Goal: Task Accomplishment & Management: Manage account settings

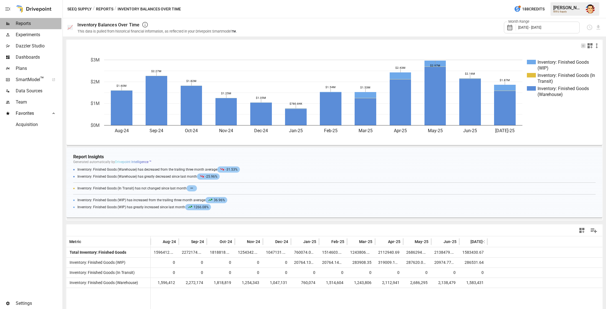
click at [25, 26] on span "Reports" at bounding box center [39, 23] width 46 height 7
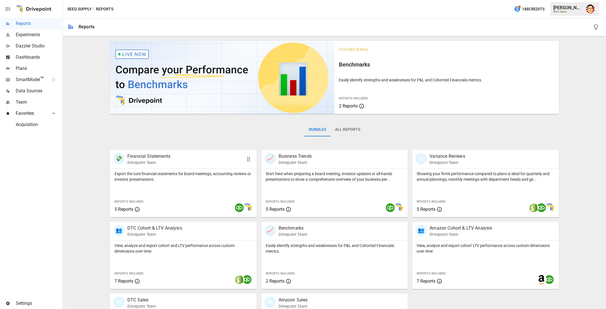
click at [170, 165] on div "💸 Financial Statements Drivepoint Team" at bounding box center [183, 159] width 147 height 19
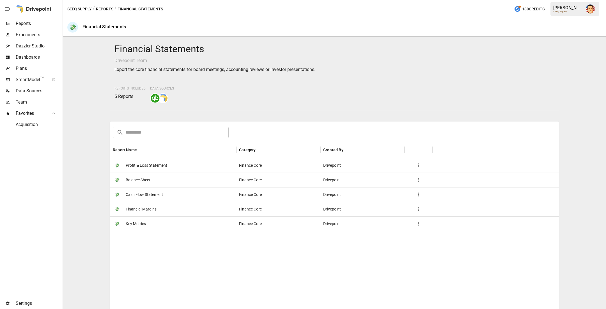
click at [141, 163] on span "Profit & Loss Statement" at bounding box center [147, 165] width 42 height 14
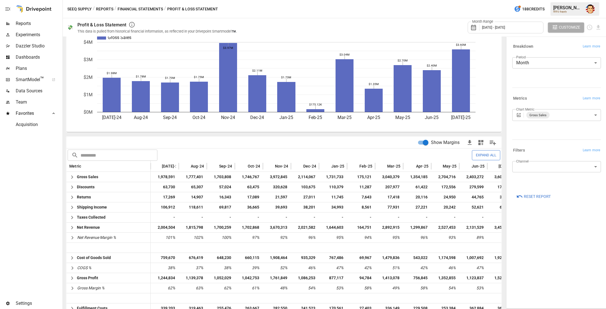
scroll to position [22, 0]
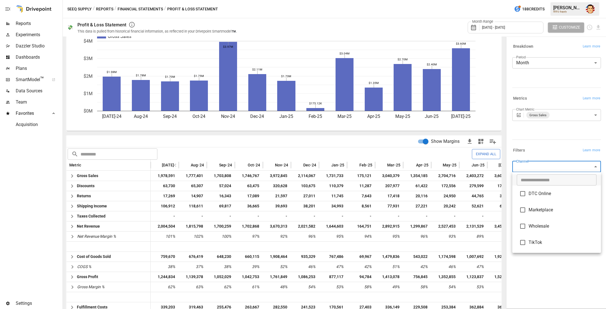
click at [532, 0] on body "Reports Experiments Dazzler Studio Dashboards Plans SmartModel ™ Data Sources T…" at bounding box center [303, 0] width 606 height 0
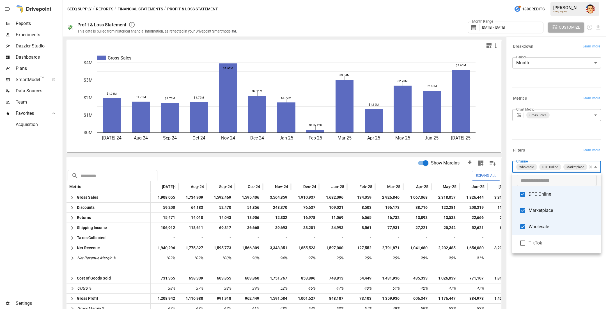
type input "**********"
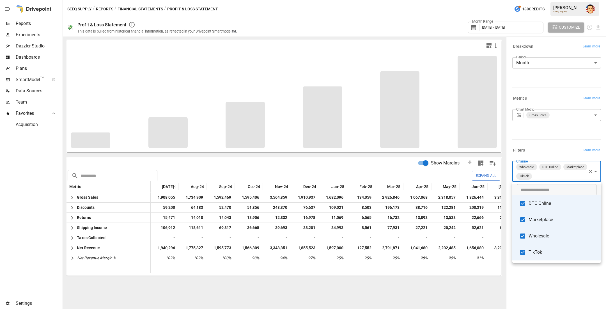
click at [523, 270] on div at bounding box center [303, 154] width 606 height 309
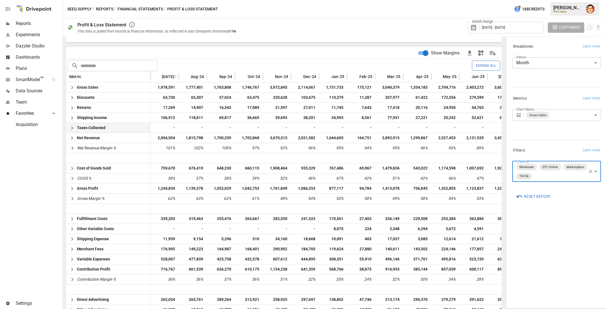
scroll to position [132, 0]
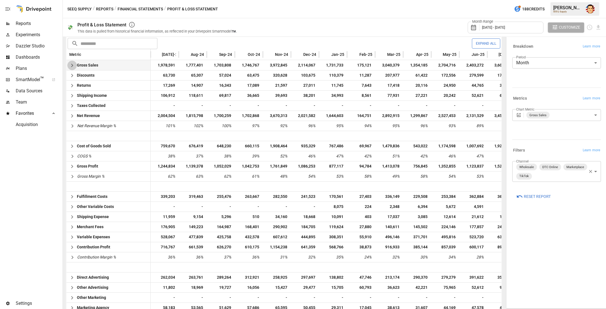
click at [73, 66] on icon "button" at bounding box center [72, 65] width 7 height 7
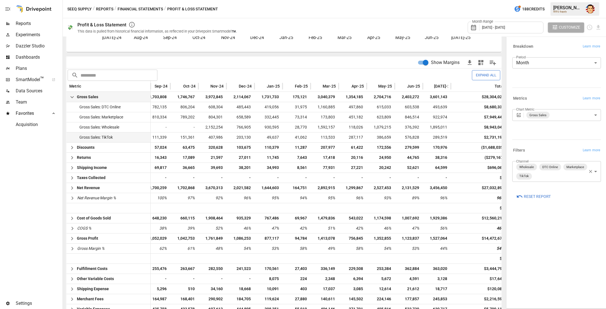
scroll to position [0, 70]
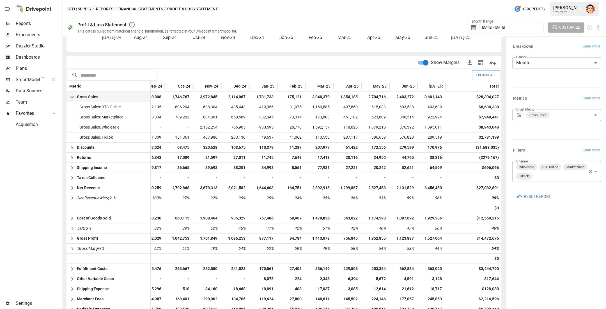
click at [499, 26] on span "[DATE] - [DATE]" at bounding box center [493, 27] width 23 height 4
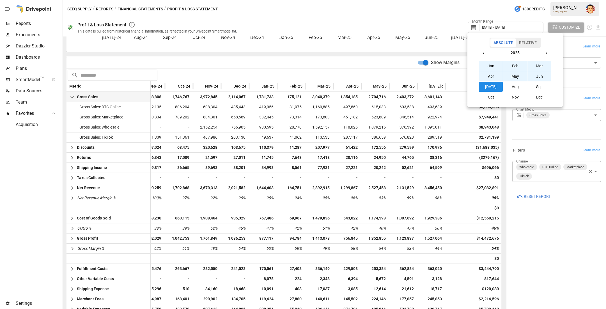
click at [523, 42] on button "Relative" at bounding box center [528, 42] width 24 height 8
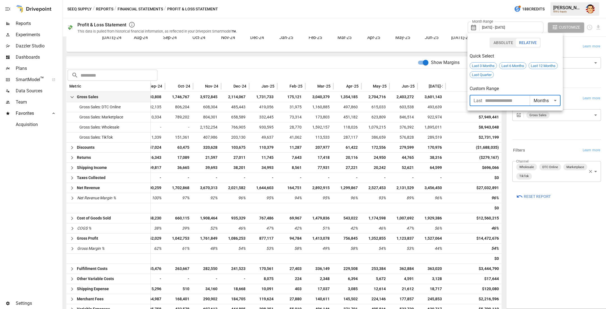
click at [503, 102] on input "number" at bounding box center [507, 100] width 45 height 11
click at [505, 76] on div "Quick Select Last 3 Months Last 6 Months Last 12 Months Last Quarter Custom Ran…" at bounding box center [515, 77] width 91 height 58
click at [547, 68] on div "Last 12 Months" at bounding box center [542, 65] width 29 height 7
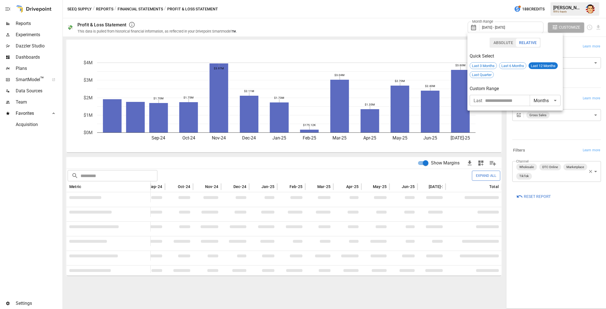
scroll to position [0, 14]
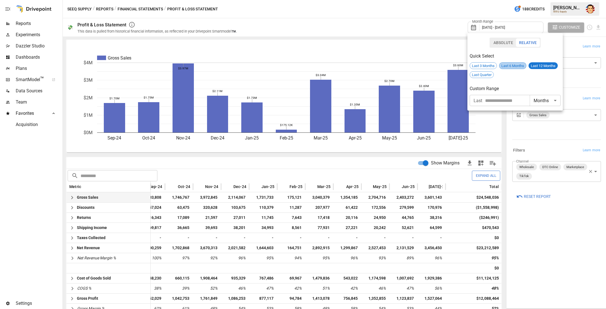
click at [509, 67] on span "Last 6 Months" at bounding box center [512, 66] width 27 height 4
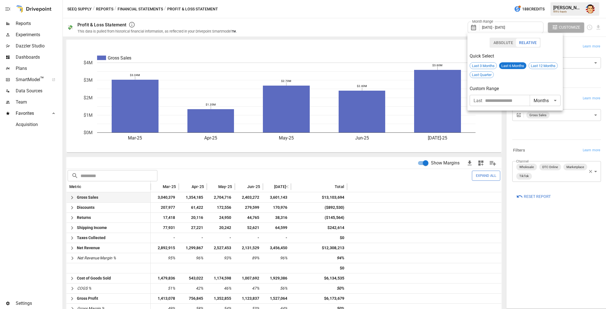
click at [539, 0] on body "Reports Experiments Dazzler Studio Dashboards Plans SmartModel ™ Data Sources T…" at bounding box center [303, 0] width 606 height 0
click at [529, 86] on div at bounding box center [303, 154] width 606 height 309
click at [501, 45] on button "Absolute" at bounding box center [503, 42] width 26 height 8
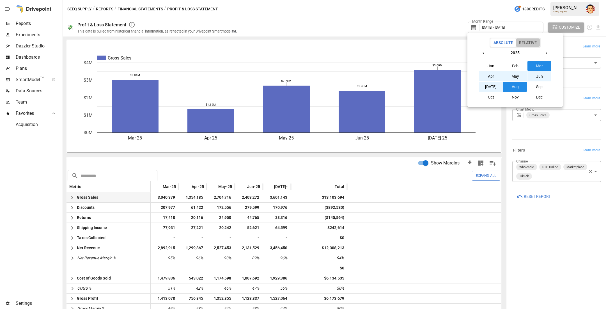
click at [529, 45] on button "Relative" at bounding box center [528, 42] width 24 height 8
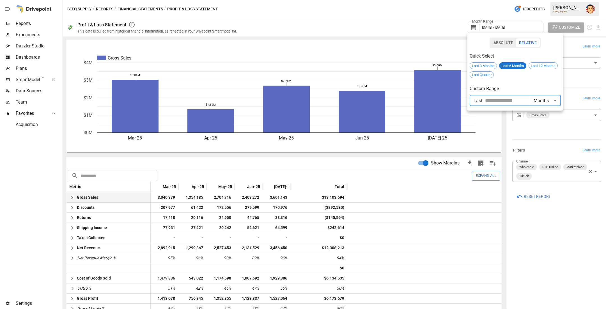
click at [504, 104] on input "number" at bounding box center [507, 100] width 45 height 11
type input "*"
click at [548, 0] on body "Reports Experiments Dazzler Studio Dashboards Plans SmartModel ™ Data Sources T…" at bounding box center [303, 0] width 606 height 0
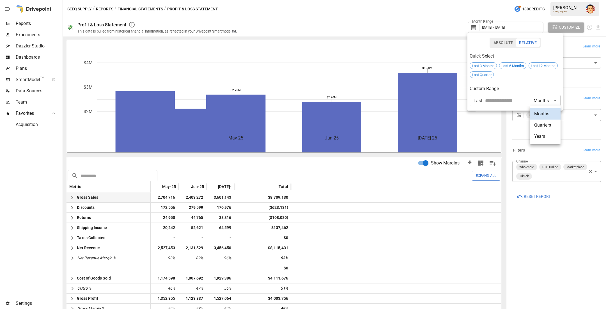
click at [545, 135] on li "Years" at bounding box center [545, 136] width 31 height 11
type input "*****"
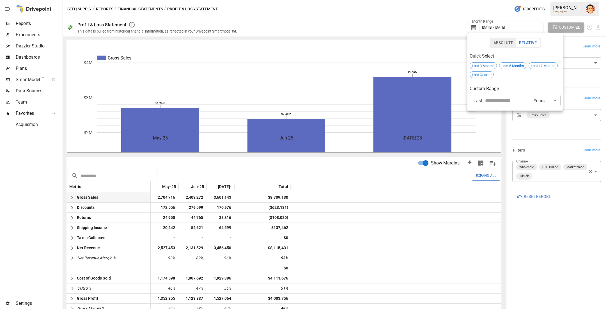
click at [489, 98] on input "number" at bounding box center [507, 100] width 45 height 11
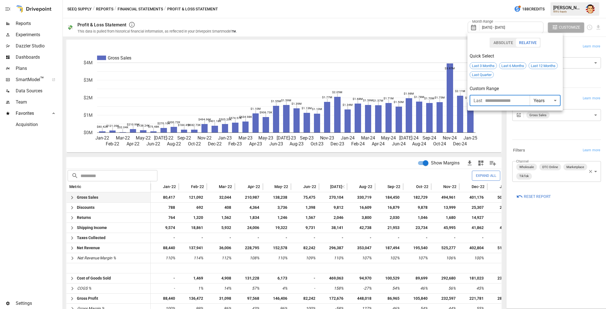
type input "*"
click at [427, 18] on div at bounding box center [303, 154] width 606 height 309
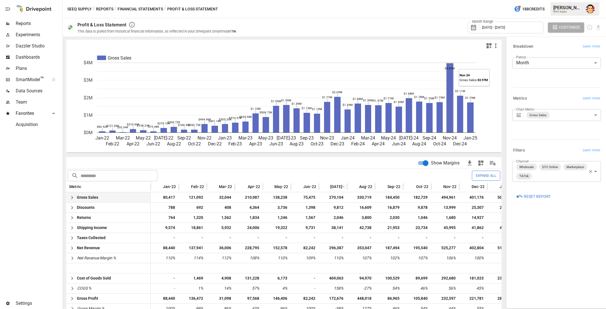
click at [448, 111] on rect "A chart." at bounding box center [450, 97] width 6 height 69
click at [473, 28] on icon at bounding box center [475, 27] width 10 height 7
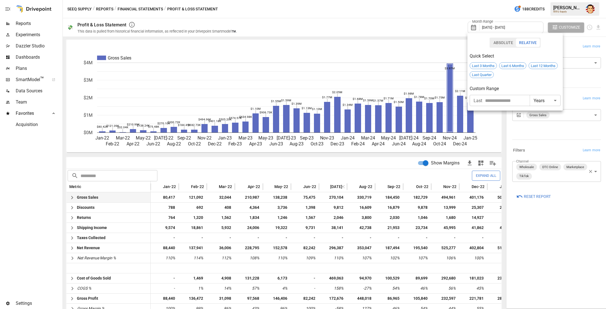
click at [492, 100] on input "*" at bounding box center [507, 100] width 45 height 11
type input "*"
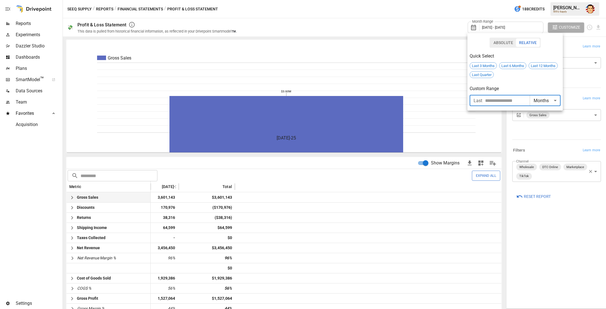
type input "*"
click at [571, 42] on div at bounding box center [303, 154] width 606 height 309
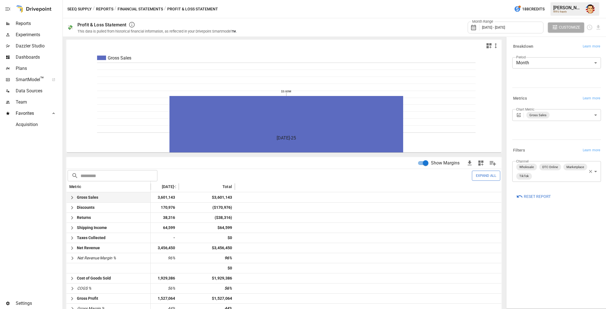
click at [471, 28] on icon at bounding box center [475, 27] width 10 height 7
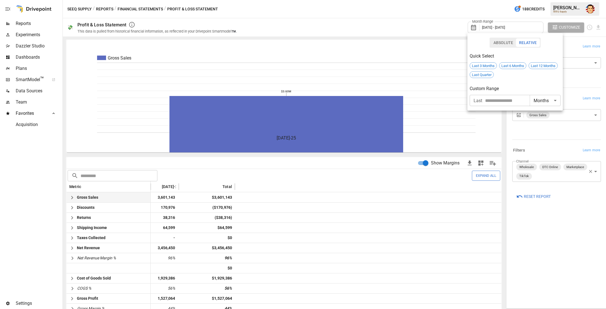
click at [509, 42] on button "Absolute" at bounding box center [503, 42] width 26 height 8
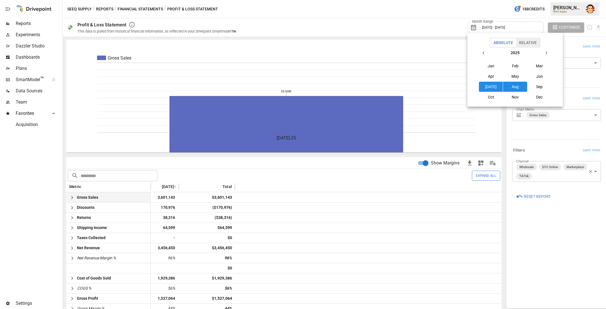
click at [493, 65] on button "Jan" at bounding box center [491, 66] width 24 height 10
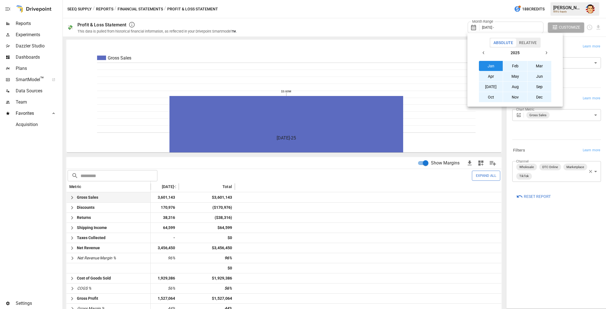
click at [536, 96] on button "Dec" at bounding box center [539, 97] width 24 height 10
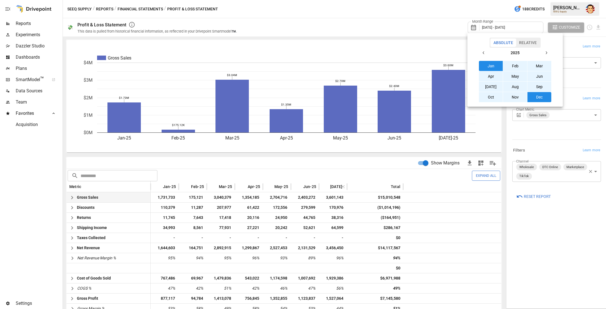
click at [427, 24] on div at bounding box center [303, 154] width 606 height 309
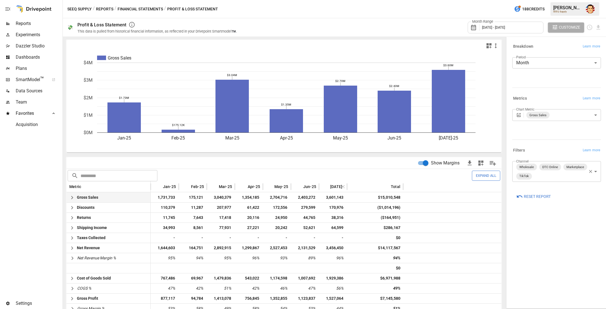
click at [534, 0] on body "Reports Experiments Dazzler Studio Dashboards Plans SmartModel ™ Data Sources T…" at bounding box center [303, 0] width 606 height 0
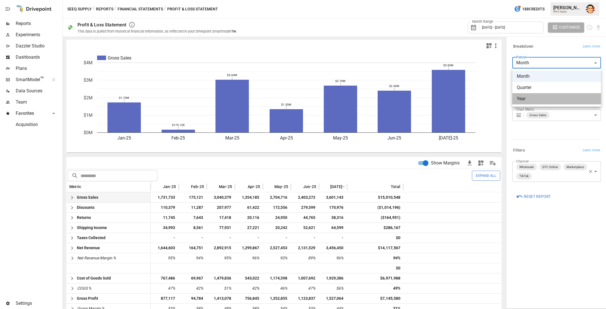
click at [530, 95] on li "Year" at bounding box center [556, 98] width 89 height 11
type input "****"
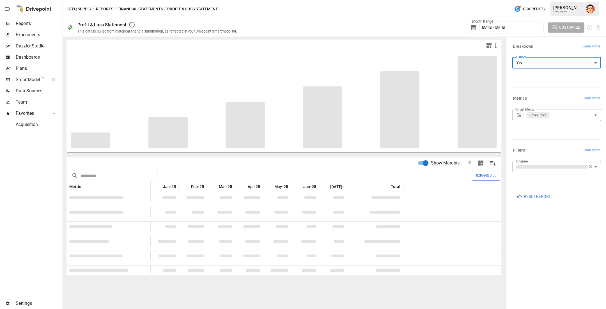
click at [494, 28] on span "[DATE] - [DATE]" at bounding box center [493, 27] width 23 height 4
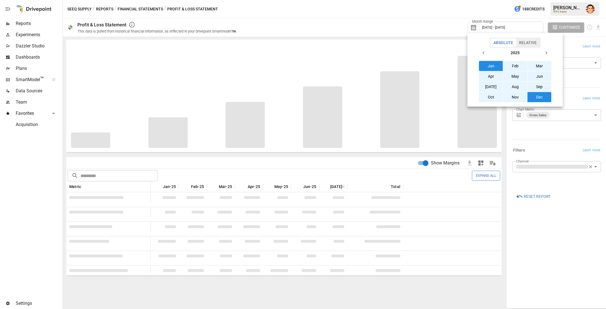
click at [488, 51] on button "button" at bounding box center [483, 53] width 10 height 10
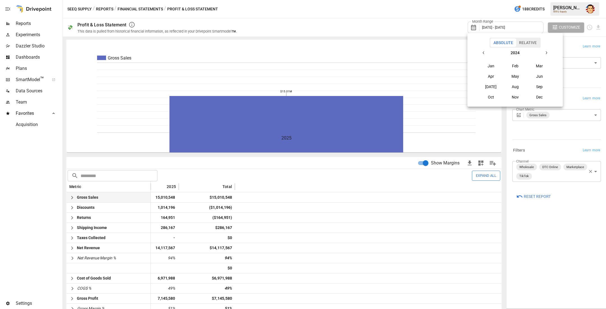
click at [489, 69] on button "Jan" at bounding box center [491, 66] width 24 height 10
click at [544, 53] on icon "button" at bounding box center [546, 52] width 4 height 4
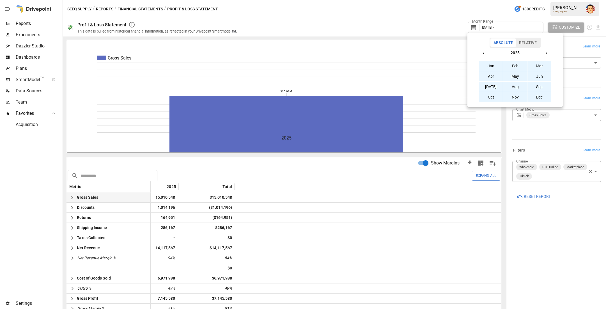
click at [536, 93] on button "Dec" at bounding box center [539, 97] width 24 height 10
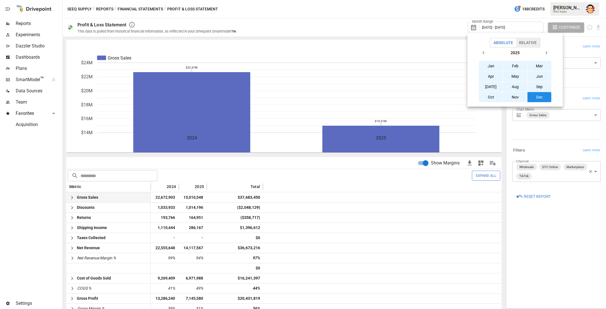
click at [370, 24] on div at bounding box center [303, 154] width 606 height 309
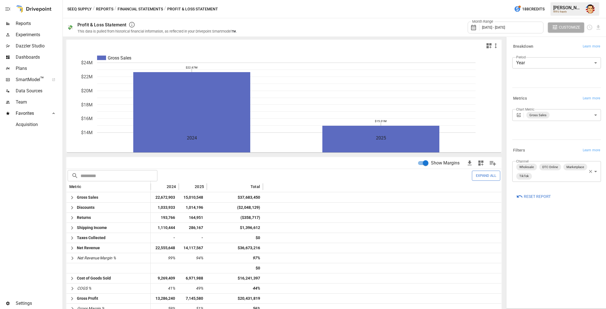
click at [105, 8] on button "Reports" at bounding box center [104, 9] width 17 height 7
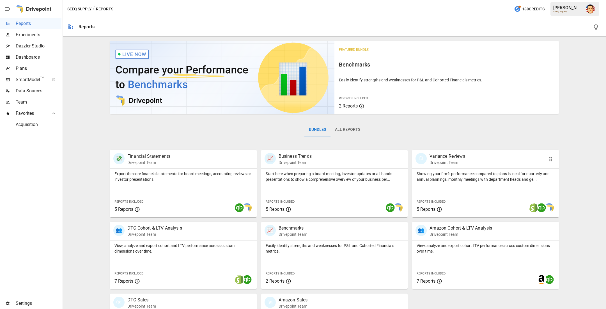
click at [463, 158] on p "Variance Reviews" at bounding box center [446, 156] width 35 height 7
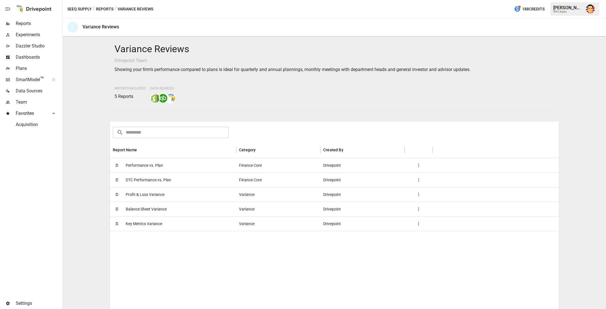
click at [144, 194] on span "Profit & Loss Variance" at bounding box center [145, 194] width 39 height 14
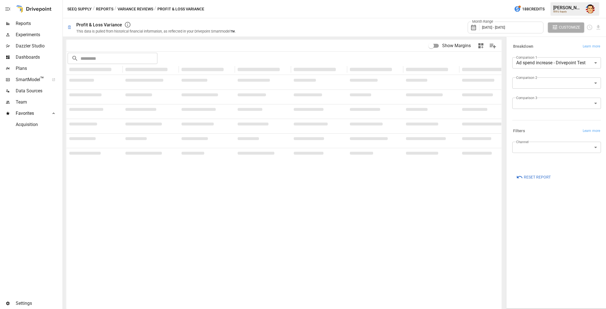
click at [549, 0] on body "**********" at bounding box center [303, 0] width 606 height 0
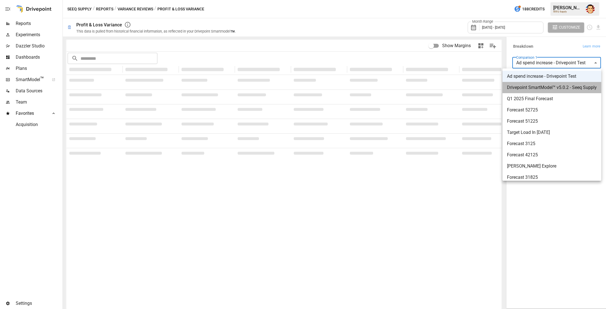
click at [536, 86] on span "Drivepoint SmartModel™ v5.0.2 - Seeq Supply" at bounding box center [552, 87] width 90 height 7
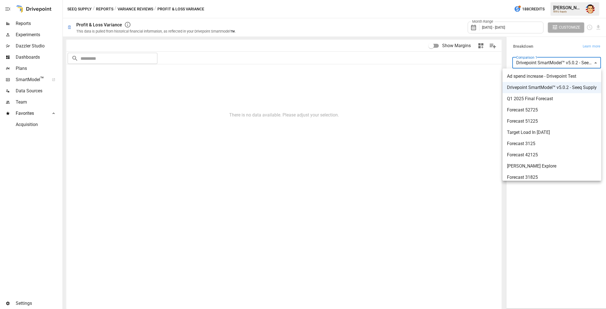
click at [544, 0] on body "**********" at bounding box center [303, 0] width 606 height 0
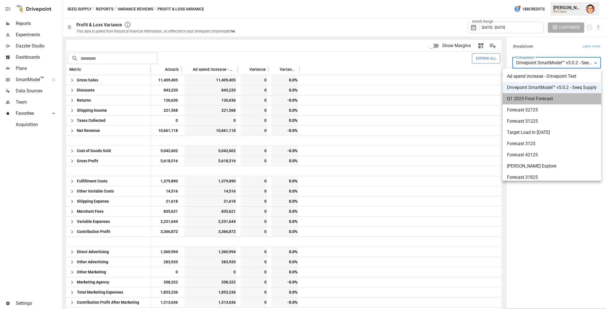
click at [530, 98] on span "Q1 2025 Final Forecast" at bounding box center [552, 98] width 90 height 7
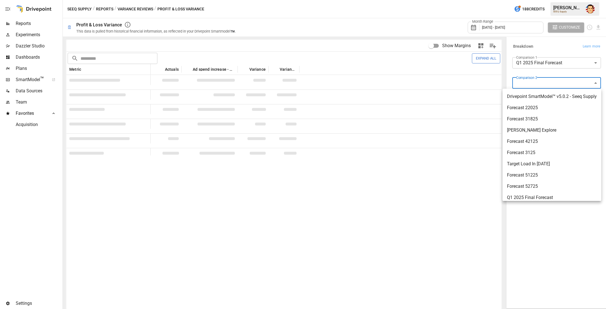
click at [534, 0] on body "**********" at bounding box center [303, 0] width 606 height 0
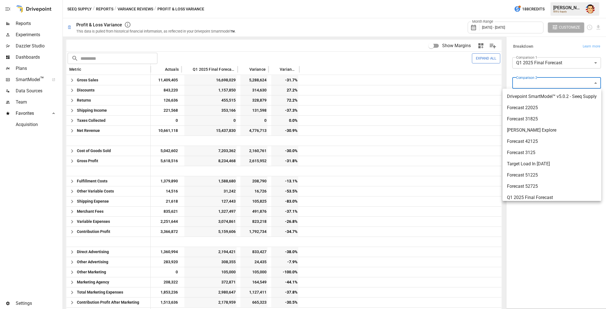
click at [547, 45] on div at bounding box center [303, 154] width 606 height 309
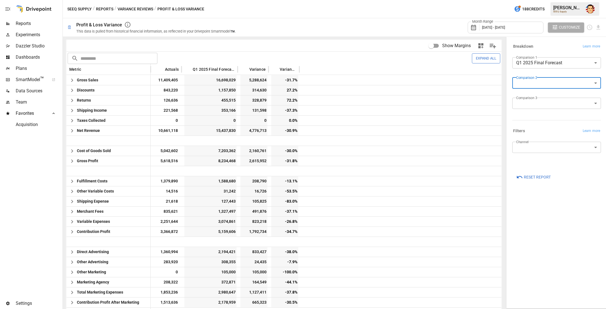
click at [533, 0] on body "Reports Experiments Dazzler Studio Dashboards Plans SmartModel ™ Data Sources T…" at bounding box center [303, 0] width 606 height 0
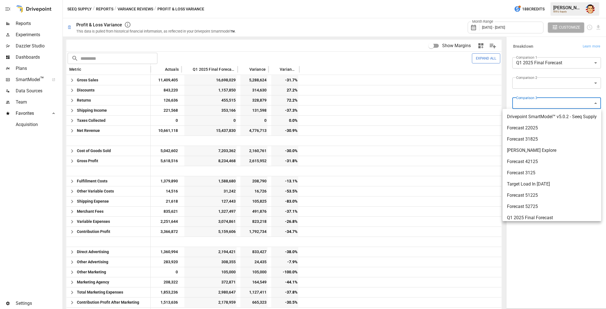
click at [538, 91] on div at bounding box center [303, 154] width 606 height 309
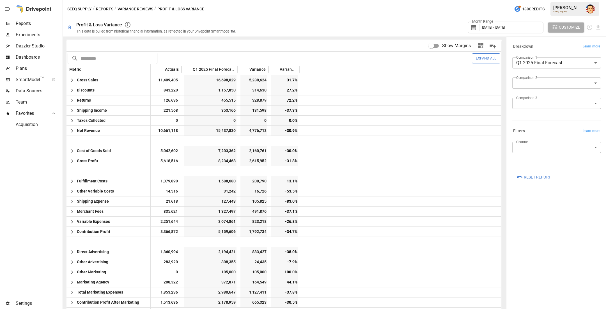
click at [539, 91] on div "Comparison 2 ​" at bounding box center [556, 85] width 89 height 16
click at [541, 0] on body "Reports Experiments Dazzler Studio Dashboards Plans SmartModel ™ Data Sources T…" at bounding box center [303, 0] width 606 height 0
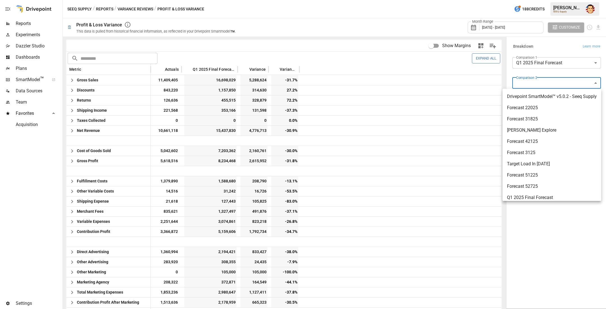
click at [537, 70] on div at bounding box center [303, 154] width 606 height 309
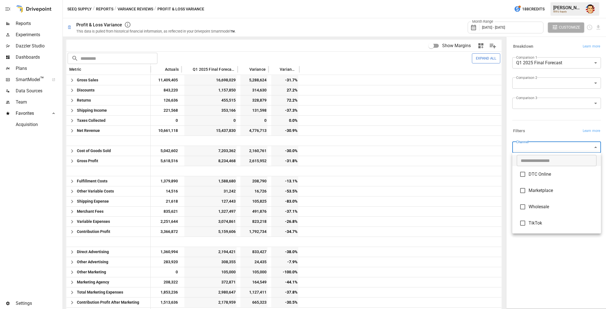
click at [529, 0] on body "Reports Experiments Dazzler Studio Dashboards Plans SmartModel ™ Data Sources T…" at bounding box center [303, 0] width 606 height 0
click at [518, 118] on div at bounding box center [303, 154] width 606 height 309
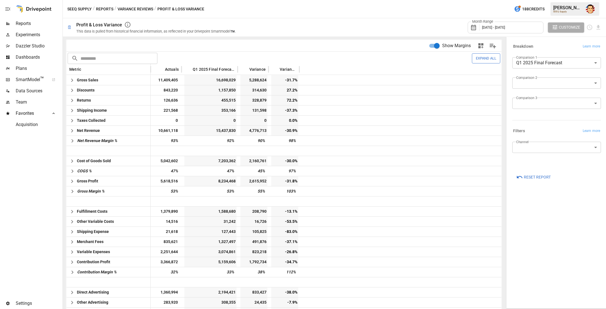
click at [551, 0] on body "Reports Experiments Dazzler Studio Dashboards Plans SmartModel ™ Data Sources T…" at bounding box center [303, 0] width 606 height 0
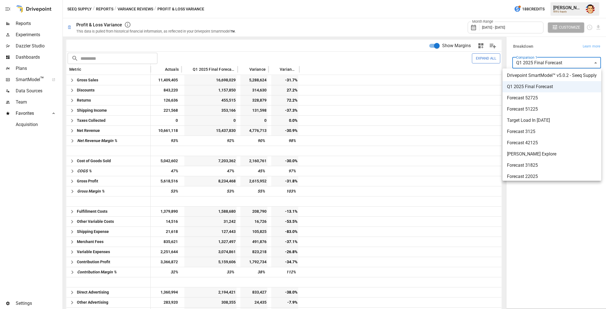
scroll to position [16, 0]
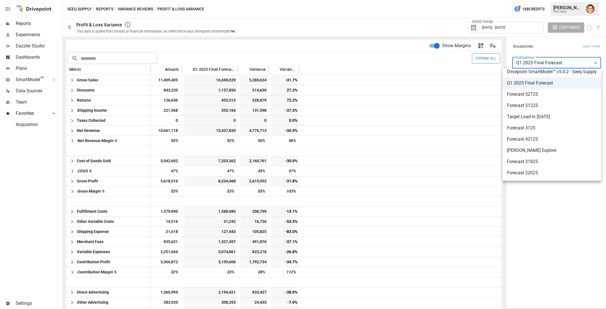
click at [545, 95] on span "Forecast 52725" at bounding box center [552, 94] width 90 height 7
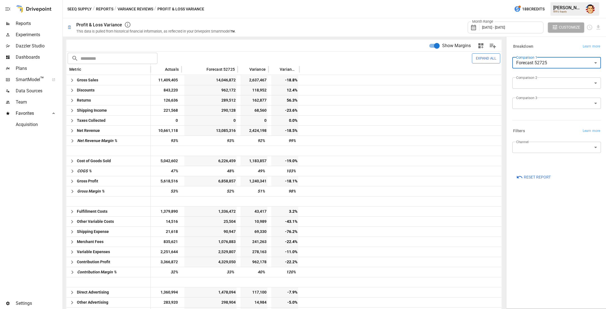
click at [594, 0] on body "Reports Experiments Dazzler Studio Dashboards Plans SmartModel ™ Data Sources T…" at bounding box center [303, 0] width 606 height 0
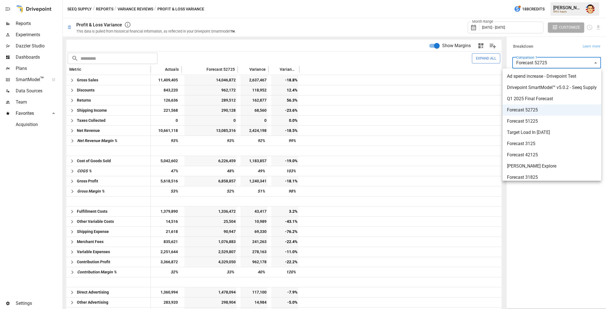
click at [548, 89] on span "Drivepoint SmartModel™ v5.0.2 - Seeq Supply" at bounding box center [552, 87] width 90 height 7
type input "**********"
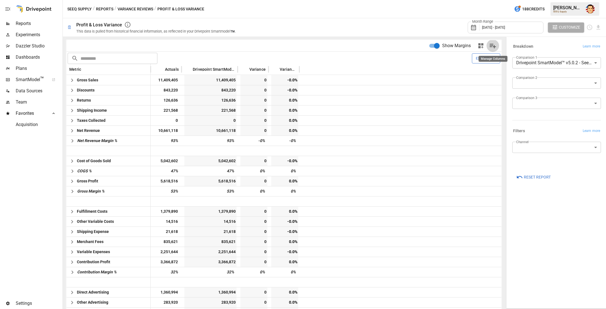
click at [494, 45] on icon "Manage Columns" at bounding box center [493, 46] width 8 height 8
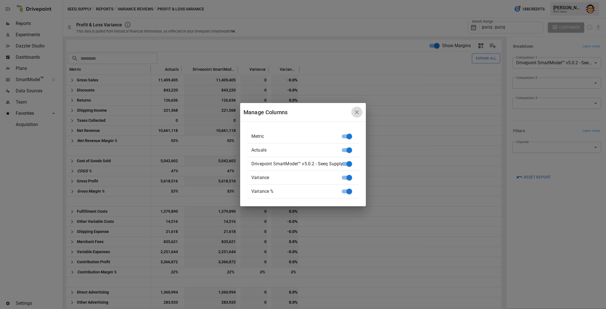
click at [356, 115] on icon "button" at bounding box center [356, 112] width 7 height 7
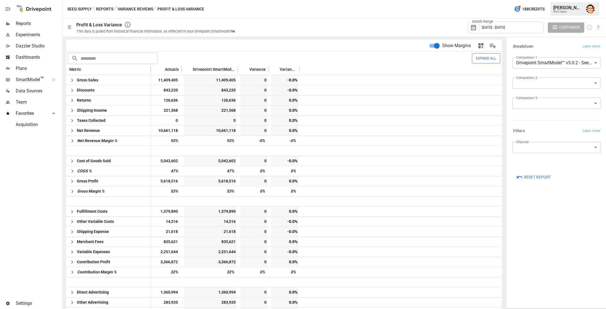
click at [480, 59] on button "Expand All" at bounding box center [486, 58] width 28 height 10
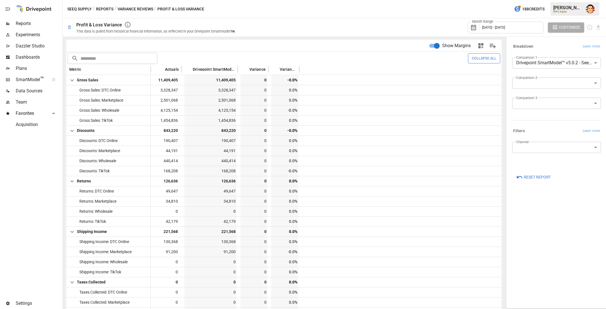
click at [480, 59] on button "Collapse All" at bounding box center [484, 58] width 32 height 10
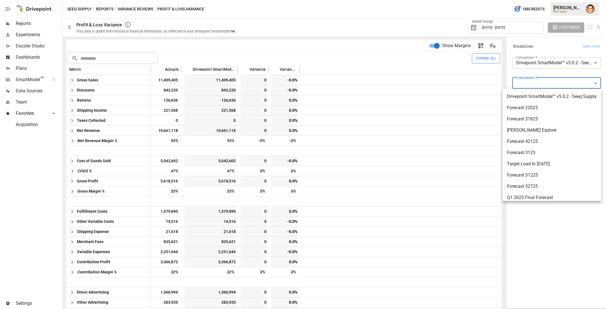
click at [528, 0] on body "Reports Experiments Dazzler Studio Dashboards Plans SmartModel ™ Data Sources T…" at bounding box center [303, 0] width 606 height 0
click at [520, 69] on div at bounding box center [303, 154] width 606 height 309
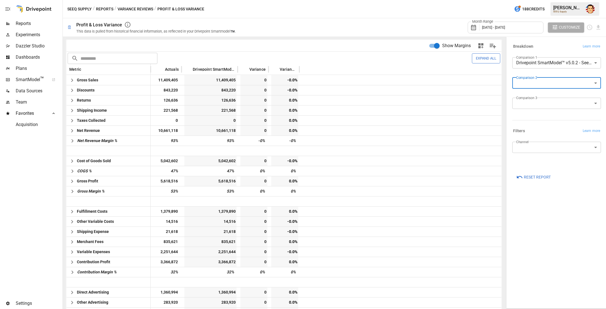
click at [381, 11] on div "SEEQ Supply / Reports / Variance Reviews / Profit & Loss Variance 188 Credits […" at bounding box center [334, 9] width 543 height 18
click at [349, 13] on div "SEEQ Supply / Reports / Variance Reviews / Profit & Loss Variance 188 Credits […" at bounding box center [334, 9] width 543 height 18
click at [102, 8] on button "Reports" at bounding box center [104, 9] width 17 height 7
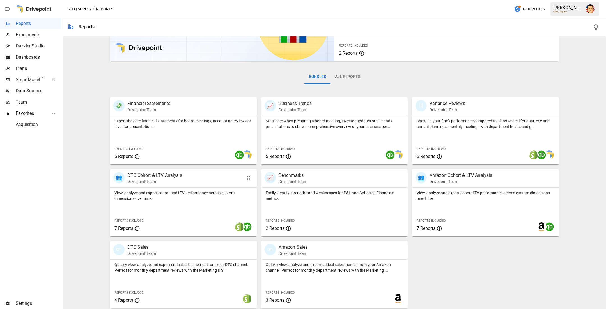
scroll to position [54, 0]
click at [430, 179] on p "Drivepoint Team" at bounding box center [460, 181] width 63 height 6
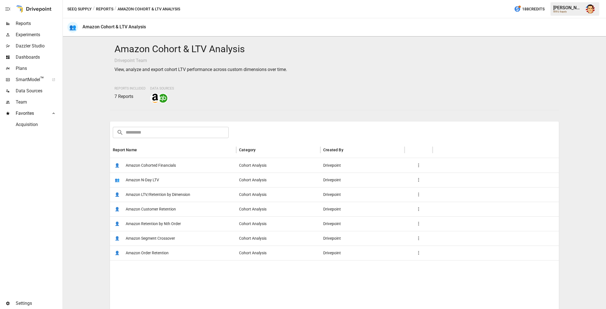
click at [105, 8] on button "Reports" at bounding box center [104, 9] width 17 height 7
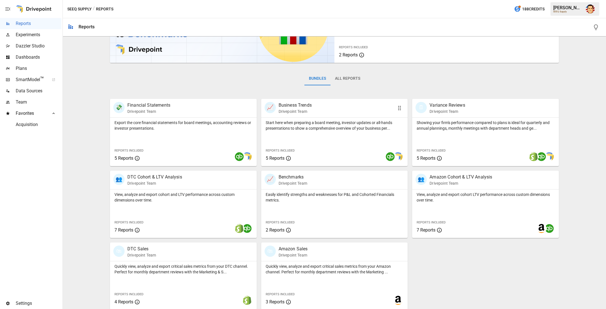
scroll to position [54, 0]
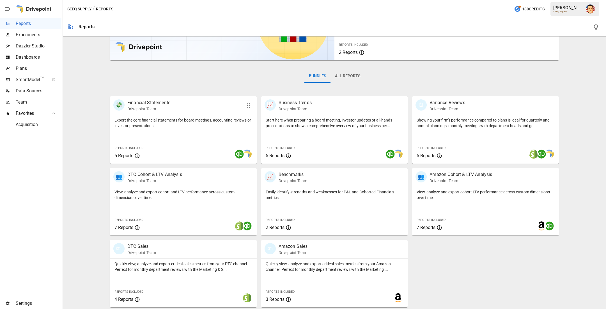
click at [131, 126] on p "Export the core financial statements for board meetings, accounting reviews or …" at bounding box center [183, 122] width 138 height 11
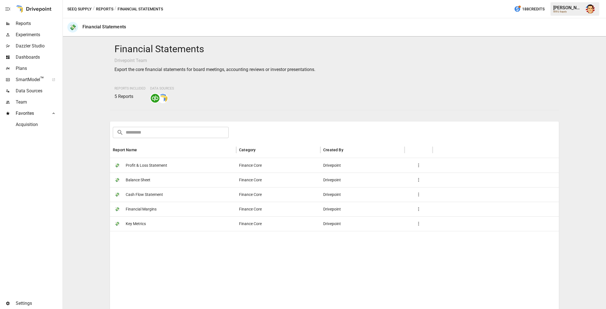
click at [26, 93] on span "Data Sources" at bounding box center [39, 91] width 46 height 7
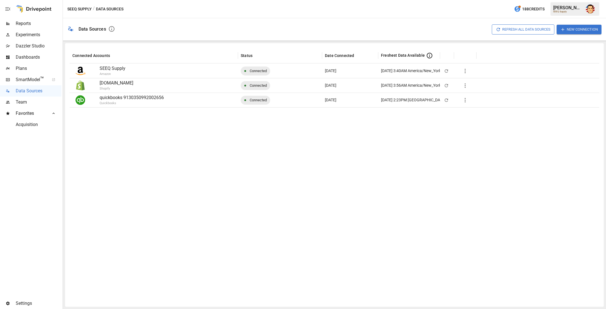
click at [191, 153] on div at bounding box center [335, 204] width 530 height 195
click at [176, 150] on div at bounding box center [335, 204] width 530 height 195
click at [113, 159] on div at bounding box center [335, 204] width 530 height 195
click at [114, 160] on div at bounding box center [335, 204] width 530 height 195
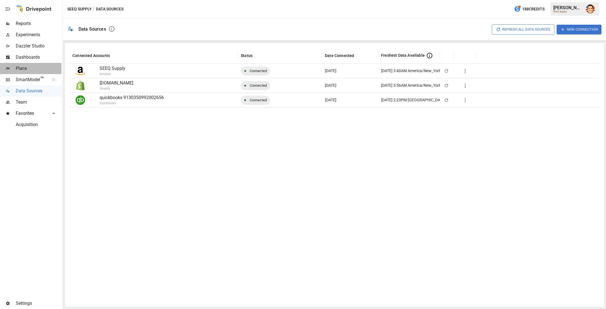
click at [36, 67] on span "Plans" at bounding box center [39, 68] width 46 height 7
click at [26, 67] on span "Plans" at bounding box center [39, 68] width 46 height 7
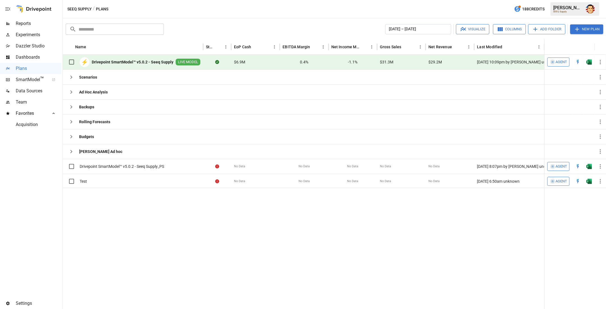
click at [213, 218] on div at bounding box center [303, 248] width 481 height 121
click at [604, 166] on button "button" at bounding box center [600, 166] width 11 height 11
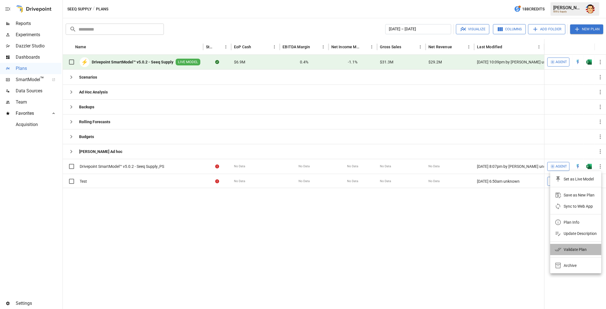
drag, startPoint x: 574, startPoint y: 250, endPoint x: 583, endPoint y: 252, distance: 9.5
click at [583, 252] on li "Validate Plan" at bounding box center [575, 249] width 51 height 11
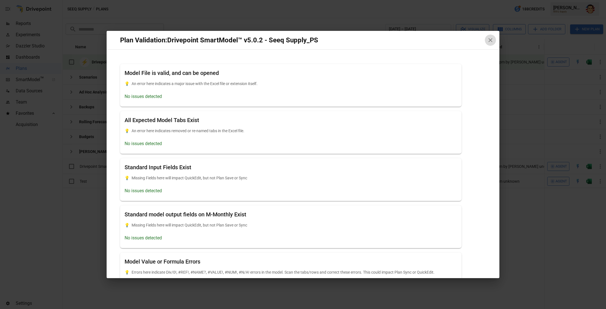
click at [491, 43] on icon "button" at bounding box center [490, 40] width 7 height 7
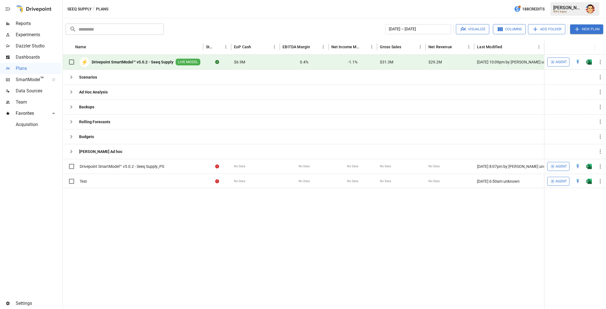
click at [408, 216] on div at bounding box center [303, 248] width 481 height 121
click at [416, 227] on div at bounding box center [303, 248] width 481 height 121
click at [111, 213] on div at bounding box center [303, 248] width 481 height 121
click at [210, 21] on div "​ ​ [DATE] – [DATE] Visualize Columns Add Folder New Plan Name Status EoP Cash …" at bounding box center [334, 163] width 543 height 291
click at [71, 77] on icon "button" at bounding box center [71, 77] width 7 height 7
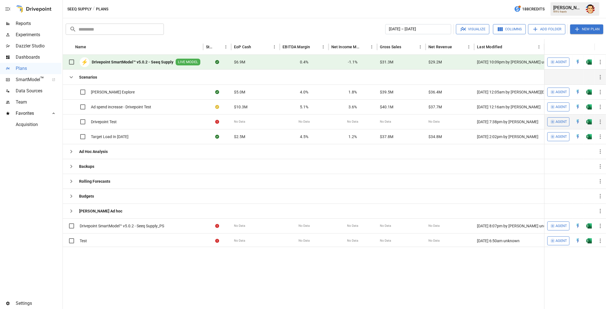
drag, startPoint x: 218, startPoint y: 123, endPoint x: 213, endPoint y: 123, distance: 5.0
click at [213, 123] on div at bounding box center [217, 121] width 28 height 15
click at [601, 122] on icon "button" at bounding box center [600, 121] width 7 height 7
click at [81, 121] on div at bounding box center [303, 154] width 606 height 309
